Goal: Information Seeking & Learning: Learn about a topic

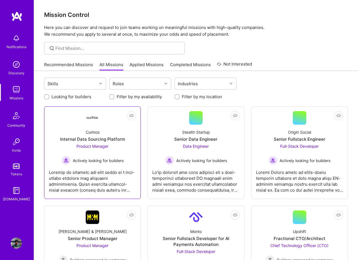
click at [91, 160] on span "Actively looking for builders" at bounding box center [98, 161] width 51 height 6
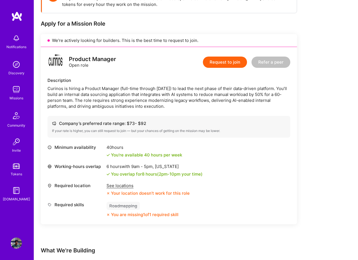
scroll to position [92, 0]
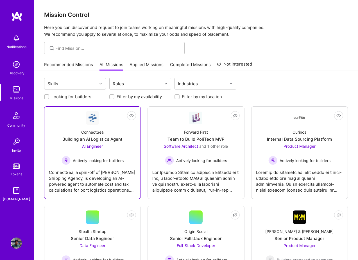
click at [96, 152] on div "AI Engineer Actively looking for builders" at bounding box center [93, 154] width 62 height 22
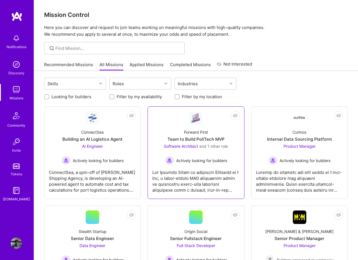
click at [187, 155] on div "Software Architect and 1 other role Actively looking for builders" at bounding box center [196, 154] width 64 height 22
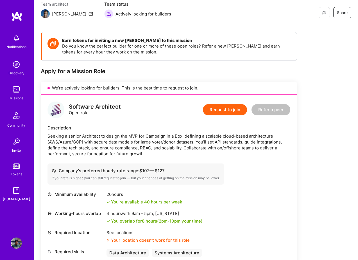
scroll to position [59, 0]
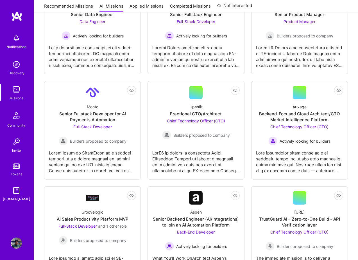
scroll to position [224, 0]
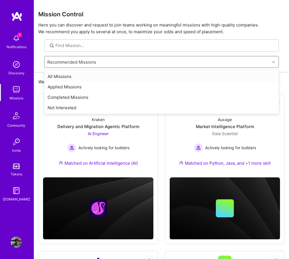
click at [91, 62] on div "Recommended Missions" at bounding box center [71, 62] width 49 height 6
click at [74, 87] on div "Applied Missions" at bounding box center [161, 87] width 235 height 10
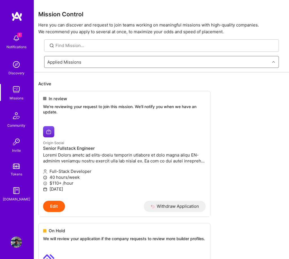
click at [15, 37] on img at bounding box center [16, 38] width 11 height 11
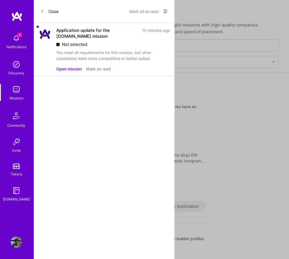
click at [93, 67] on button "Mark as read" at bounding box center [98, 69] width 25 height 6
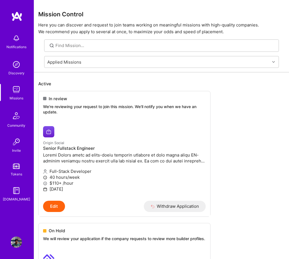
click at [14, 42] on div "Notifications Discovery Missions Community Invite Tokens [DOMAIN_NAME]" at bounding box center [17, 117] width 34 height 170
